Goal: Find specific page/section: Find specific page/section

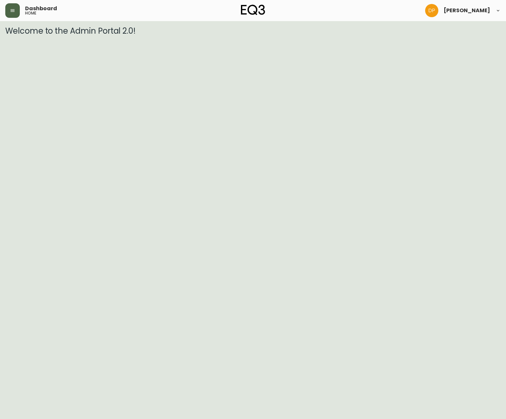
click at [15, 14] on button "button" at bounding box center [12, 10] width 15 height 15
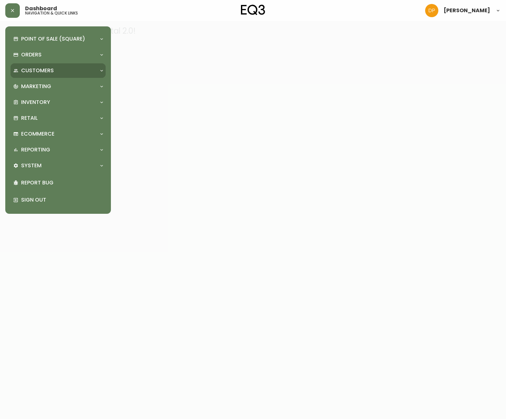
click at [41, 69] on p "Customers" at bounding box center [37, 70] width 33 height 7
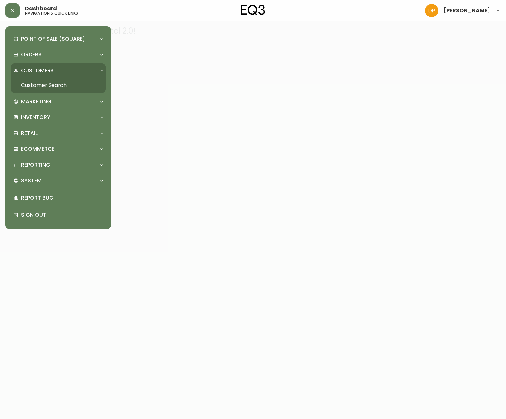
click at [84, 80] on link "Customer Search" at bounding box center [58, 85] width 95 height 15
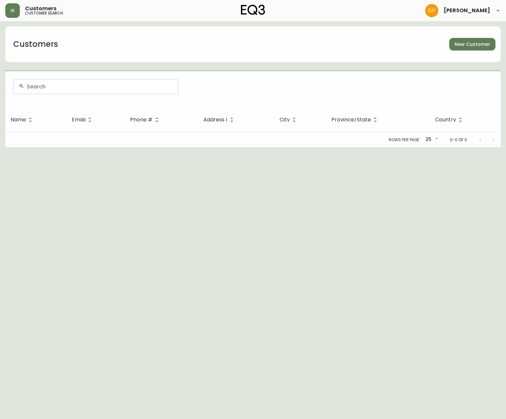
click at [97, 85] on input "text" at bounding box center [100, 86] width 146 height 6
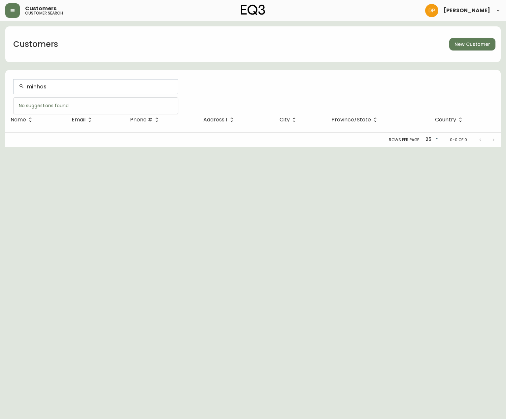
type input "minhas"
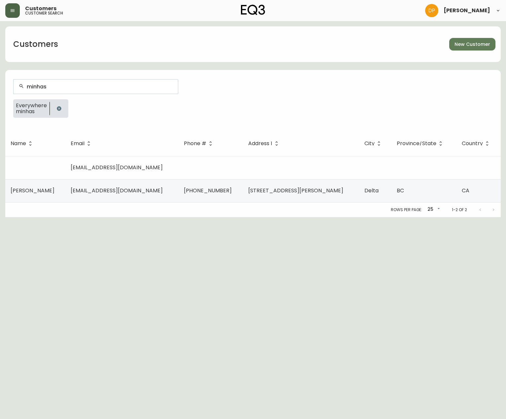
click at [7, 12] on button "button" at bounding box center [12, 10] width 15 height 15
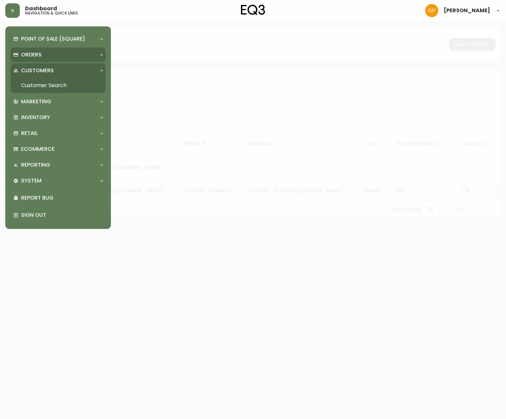
click at [32, 50] on div "Orders" at bounding box center [58, 55] width 95 height 15
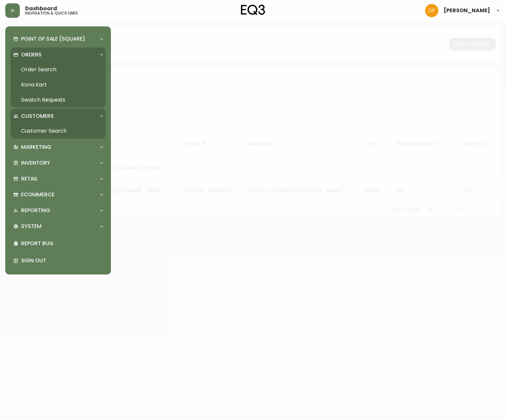
click at [42, 73] on link "Order Search" at bounding box center [58, 69] width 95 height 15
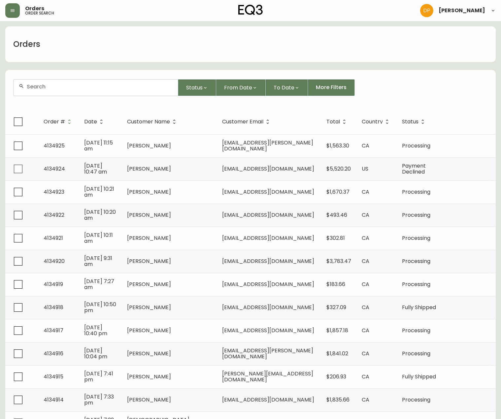
click at [58, 98] on form "Status From Date To Date More Filters" at bounding box center [250, 90] width 490 height 38
click at [63, 94] on div at bounding box center [96, 88] width 164 height 16
click at [63, 90] on div at bounding box center [96, 88] width 164 height 16
type input "minhas"
